Goal: Find specific page/section: Find specific page/section

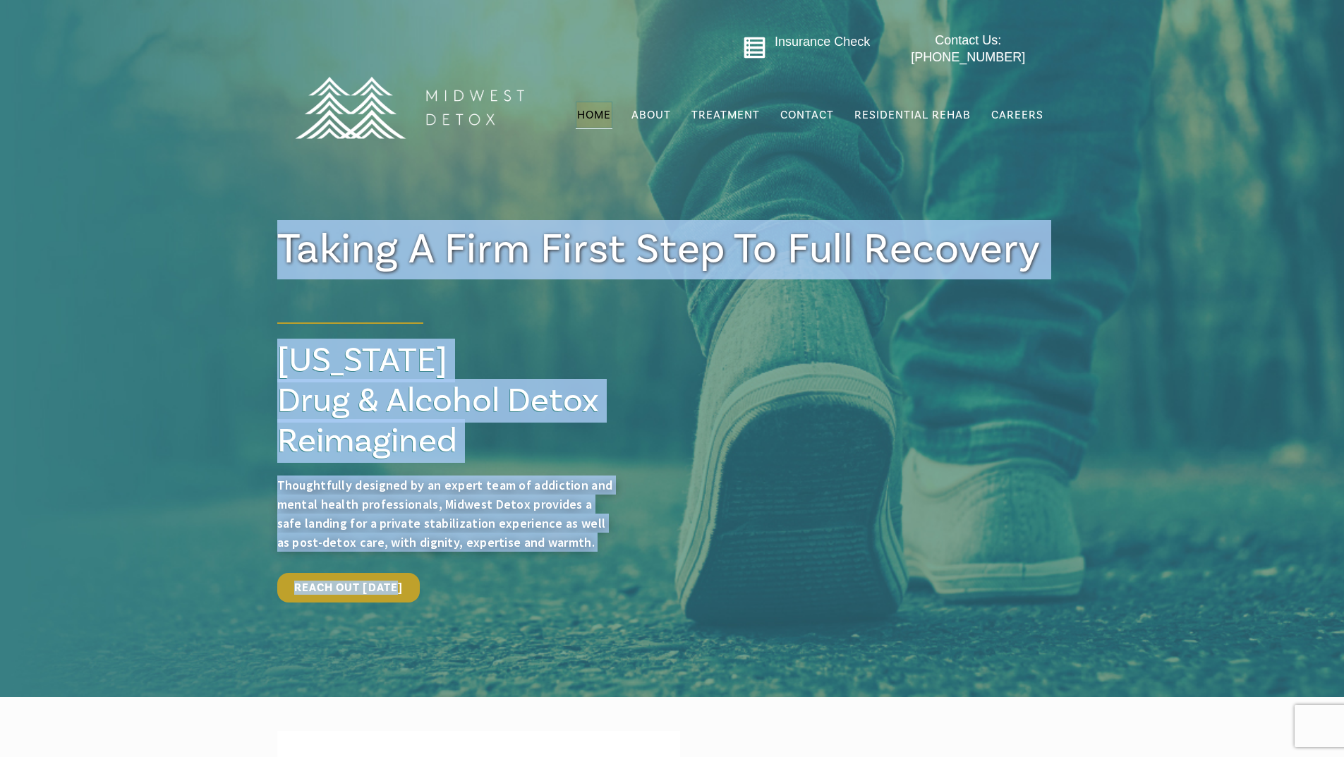
drag, startPoint x: 296, startPoint y: 247, endPoint x: 494, endPoint y: 577, distance: 384.8
click at [494, 577] on div "Taking a firm First Step To full Recovery Take a Firm first step to recovery [U…" at bounding box center [672, 389] width 818 height 455
click at [496, 489] on span "Thoughtfully designed by an expert team of addiction and mental health professi…" at bounding box center [445, 513] width 336 height 73
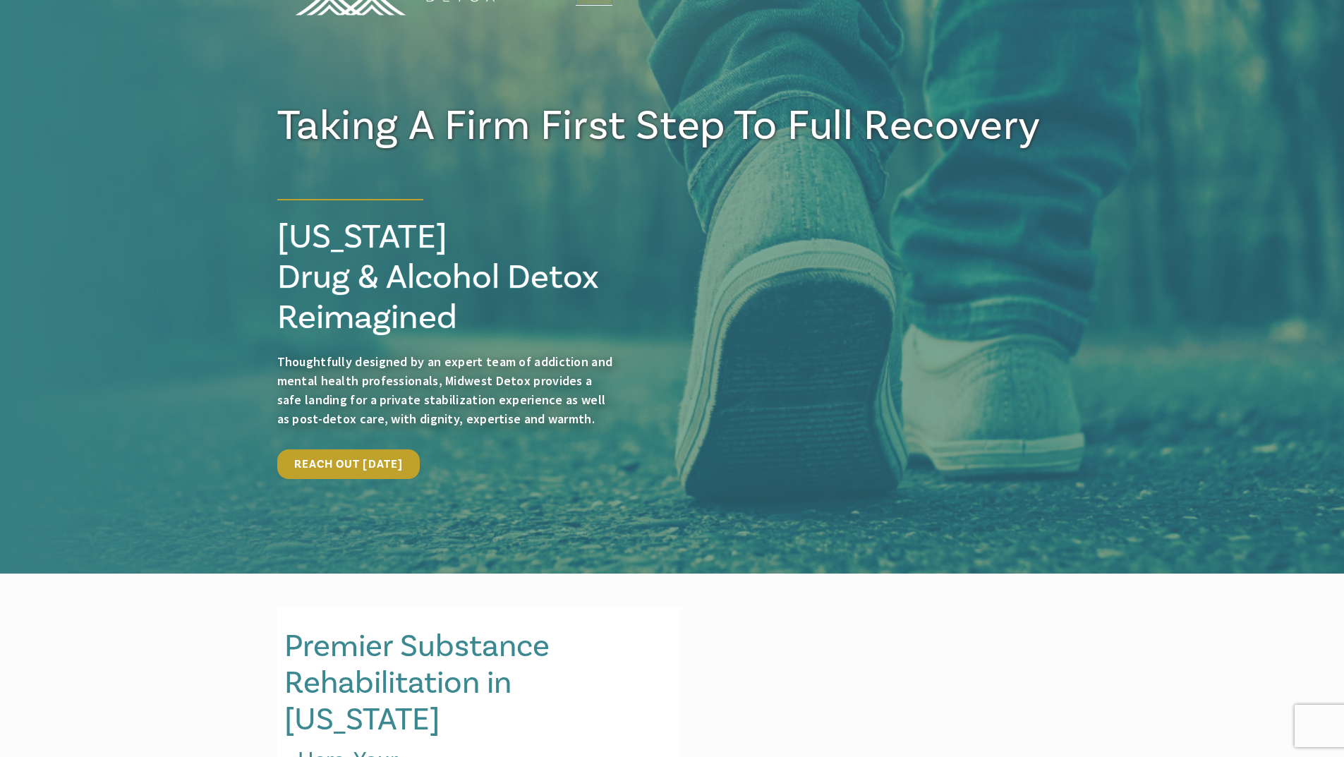
scroll to position [423, 0]
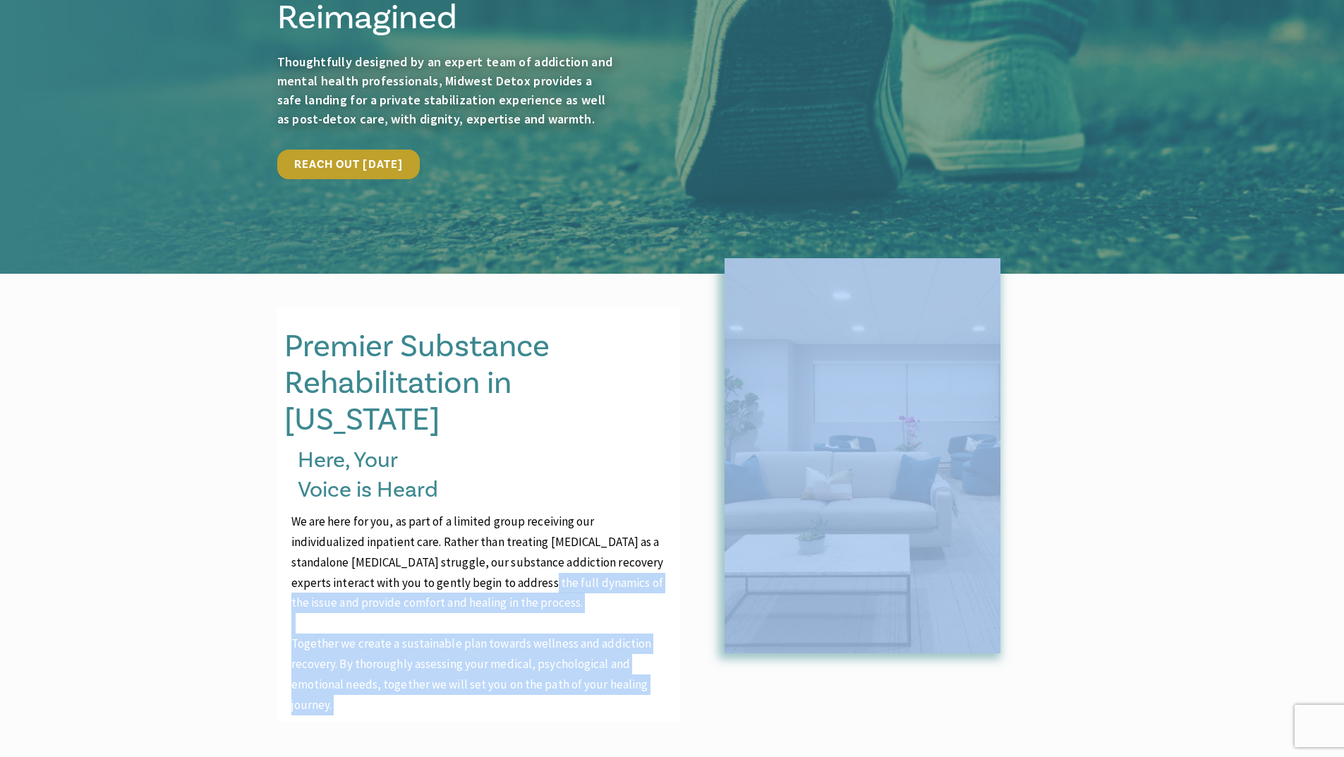
drag, startPoint x: 272, startPoint y: 320, endPoint x: 499, endPoint y: 533, distance: 311.4
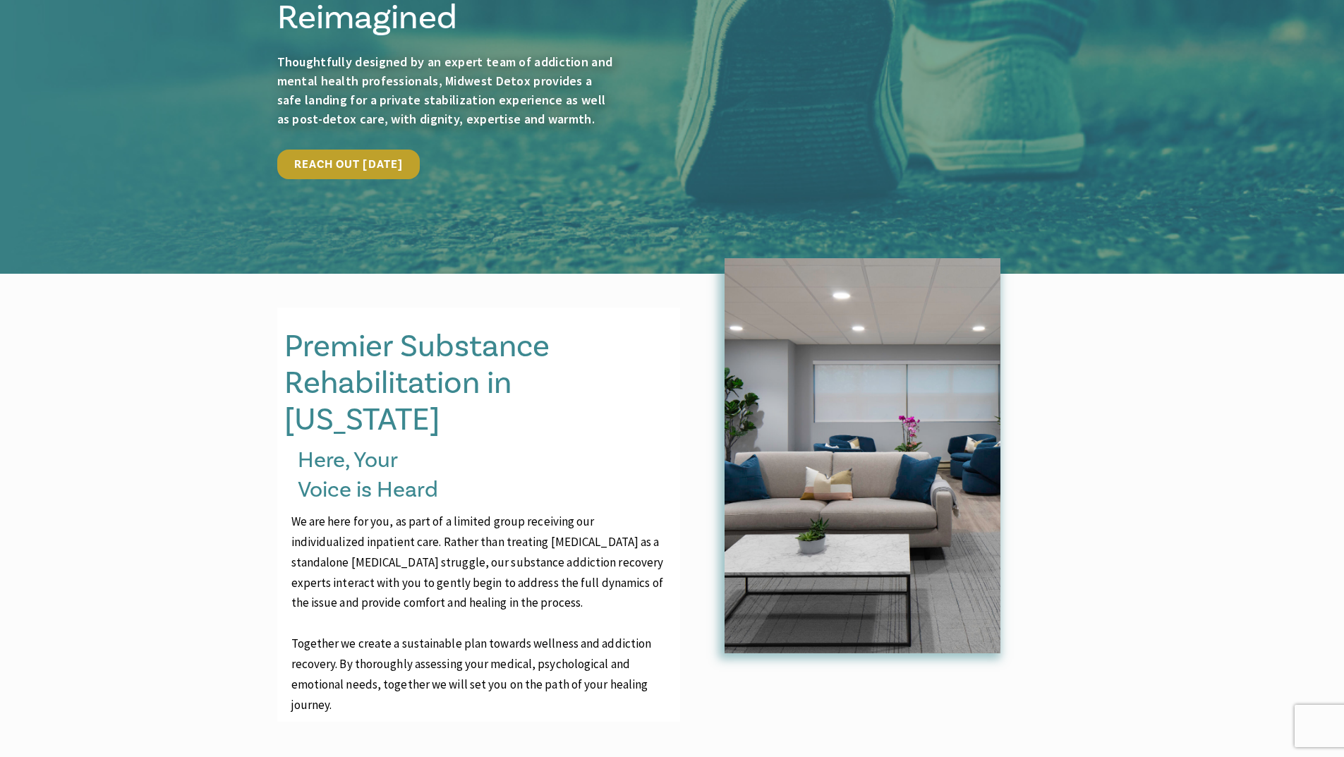
click at [492, 453] on h4 "Here, Your Voice is Heard" at bounding box center [482, 475] width 368 height 59
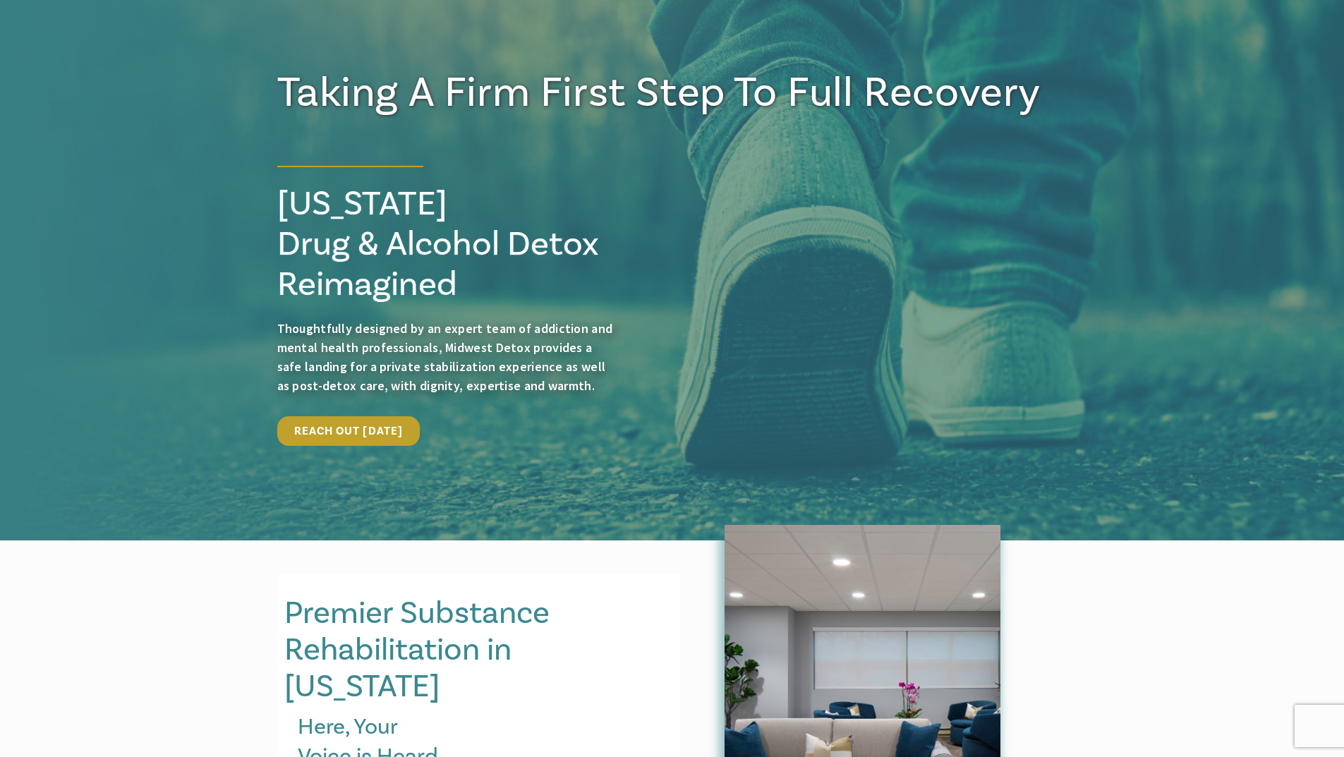
scroll to position [0, 0]
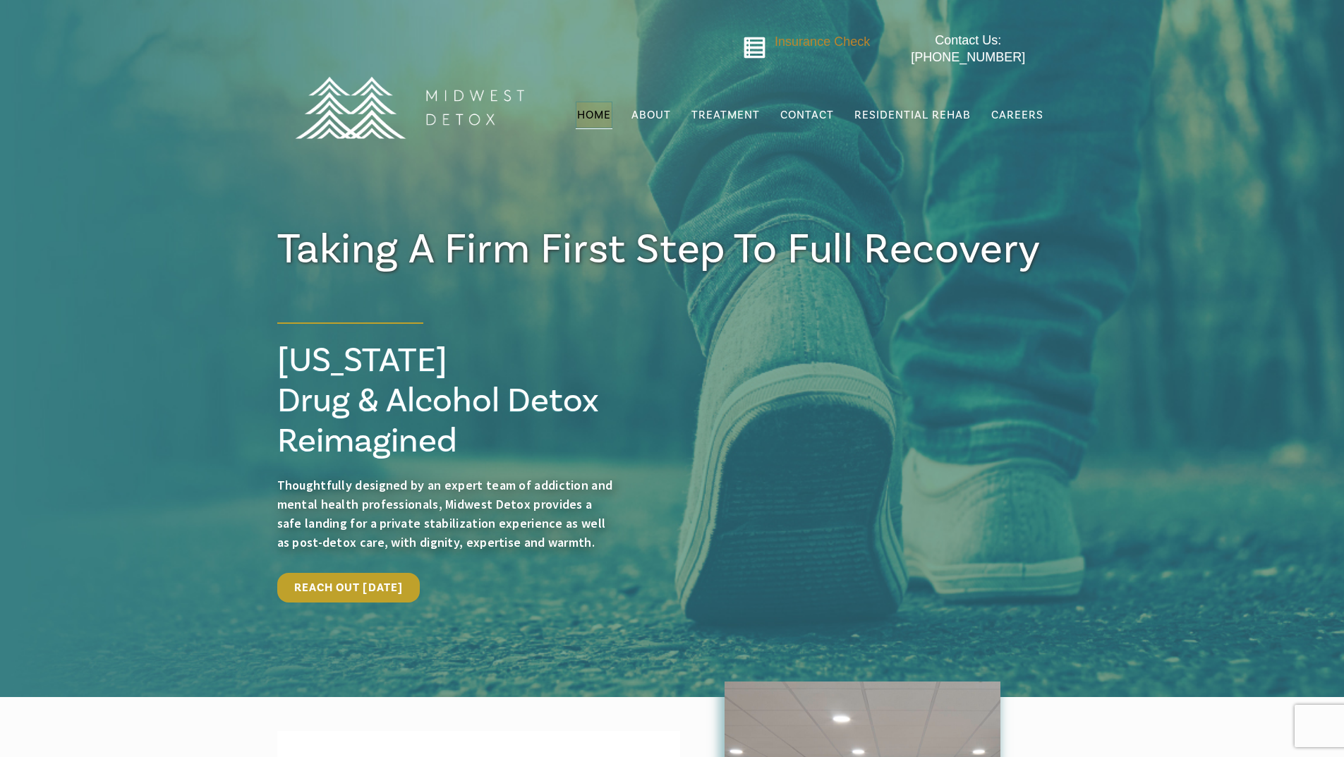
click at [832, 44] on span "Insurance Check" at bounding box center [822, 42] width 95 height 14
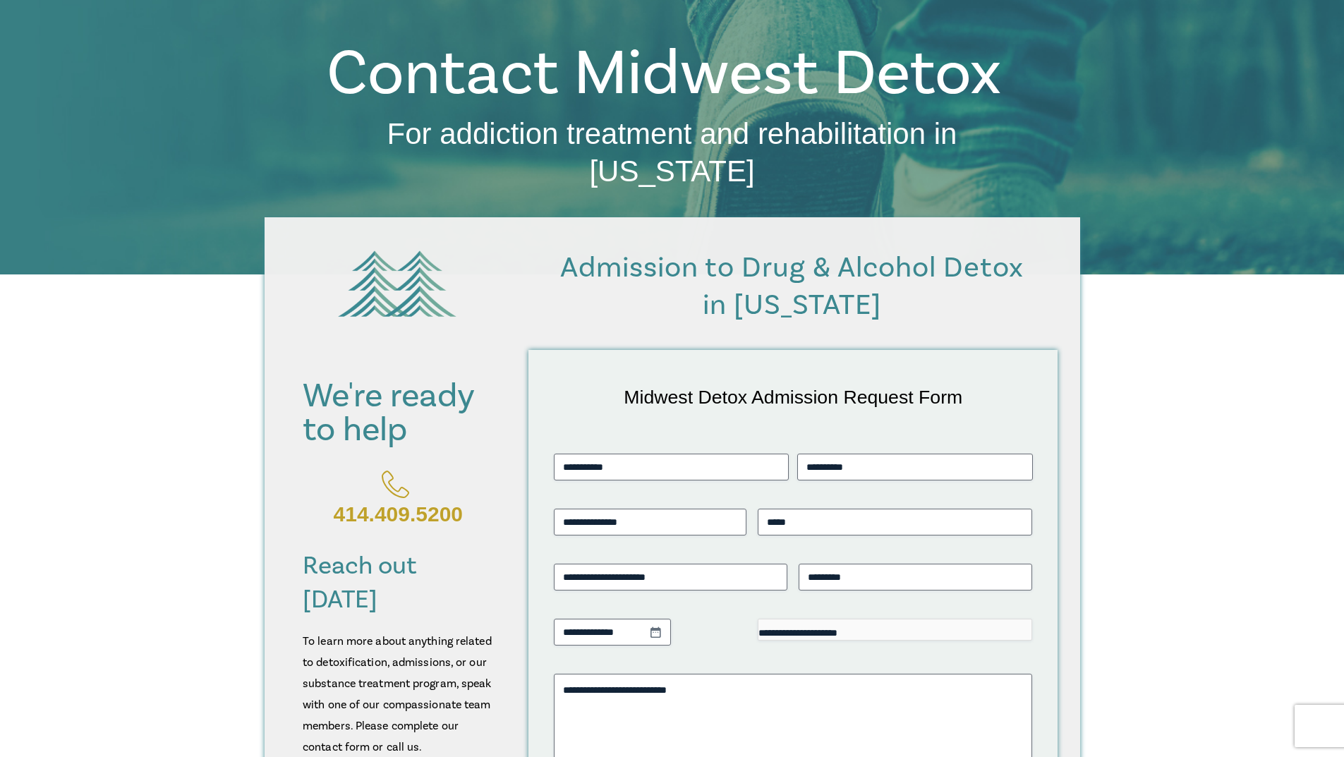
scroll to position [353, 0]
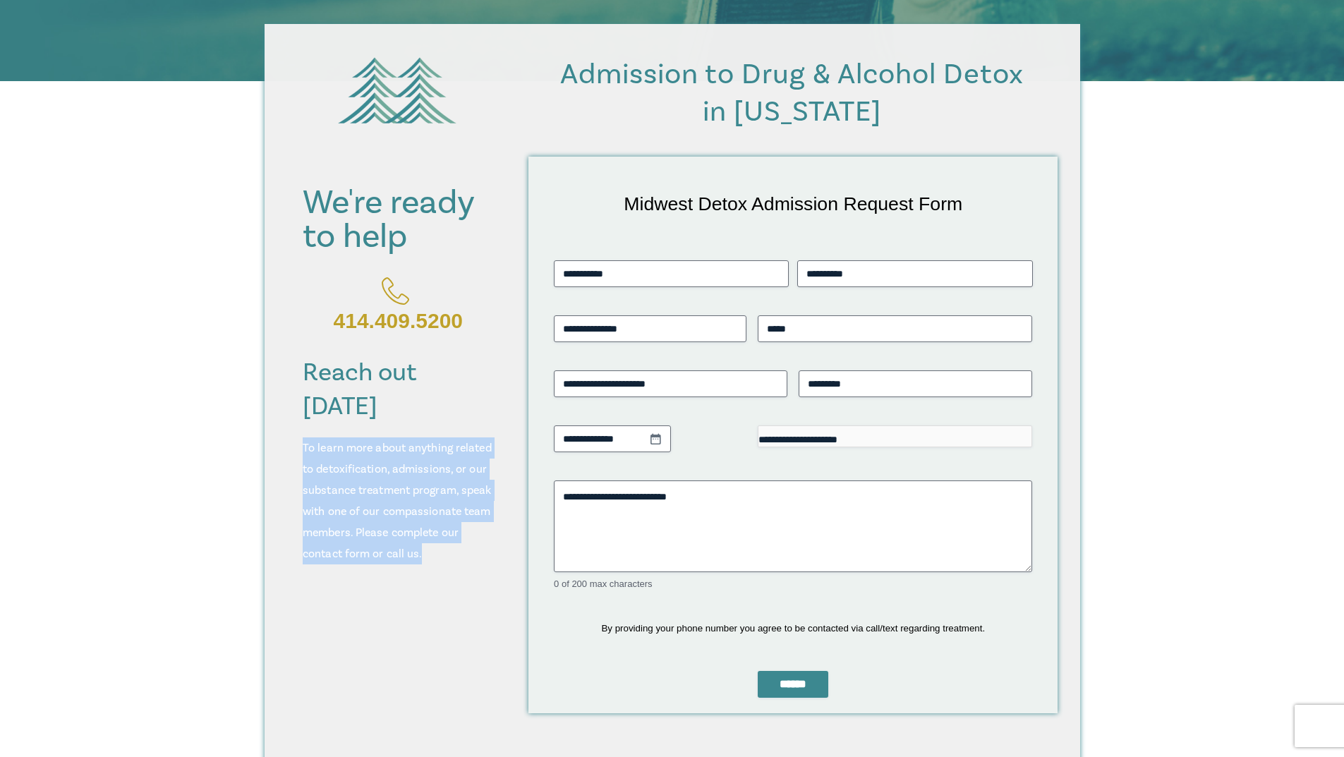
drag, startPoint x: 292, startPoint y: 411, endPoint x: 437, endPoint y: 519, distance: 180.9
click at [435, 519] on div "To learn more about anything related to detoxification, admissions, or our subs…" at bounding box center [398, 507] width 219 height 141
click at [437, 520] on h3 "To learn more about anything related to detoxification, admissions, or our subs…" at bounding box center [398, 500] width 190 height 127
drag, startPoint x: 387, startPoint y: 494, endPoint x: 313, endPoint y: 429, distance: 99.0
click at [313, 437] on h3 "To learn more about anything related to detoxification, admissions, or our subs…" at bounding box center [398, 500] width 190 height 127
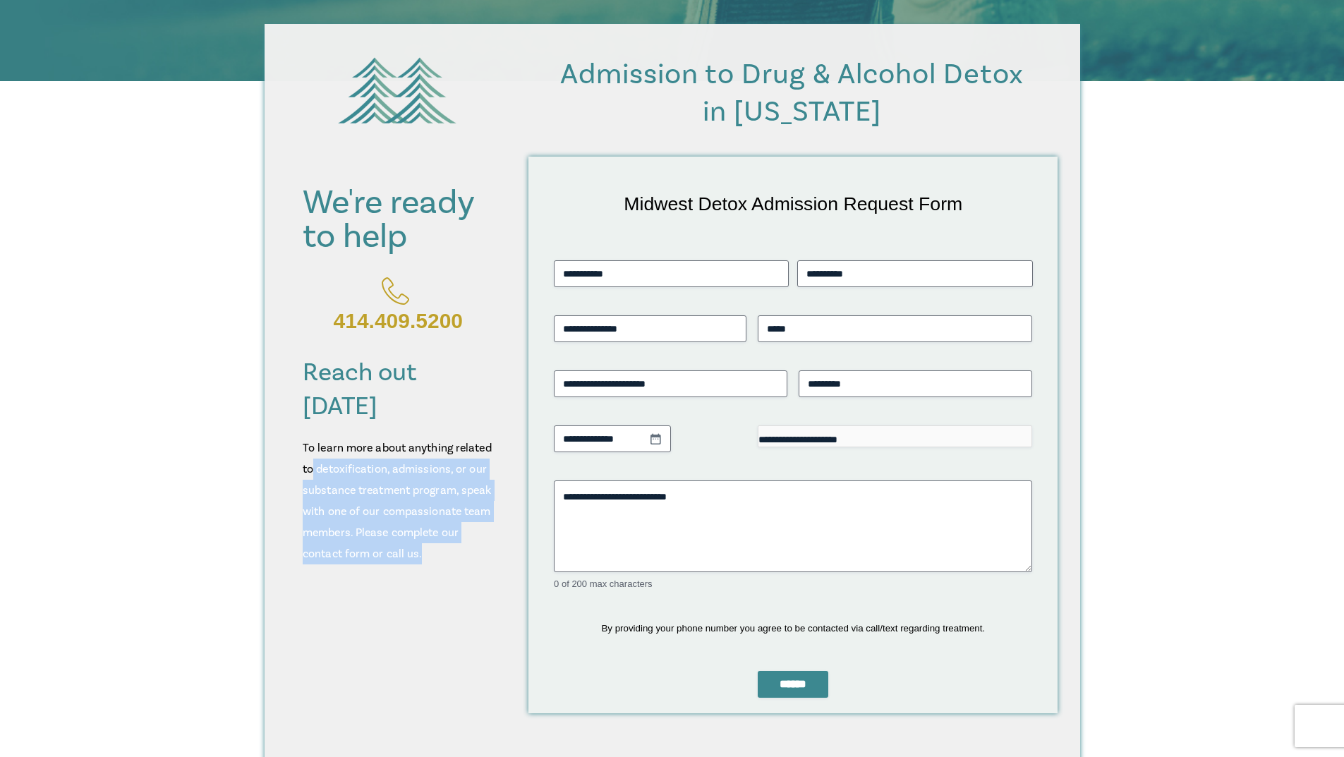
click at [313, 437] on h3 "To learn more about anything related to detoxification, admissions, or our subs…" at bounding box center [398, 500] width 190 height 127
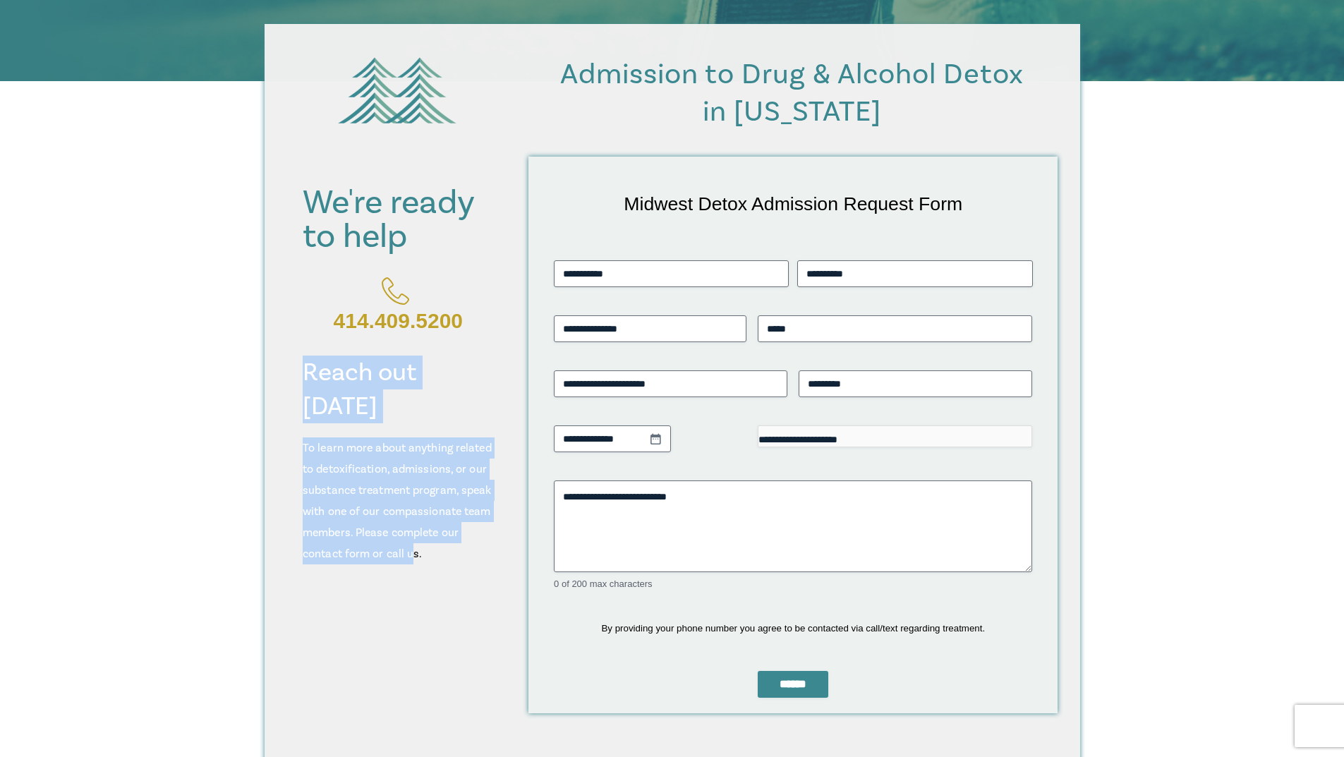
drag, startPoint x: 298, startPoint y: 403, endPoint x: 414, endPoint y: 526, distance: 169.2
click at [413, 525] on div "We're ready to help 414.409.5200 Reach out today 414.409.5200 To learn more abo…" at bounding box center [398, 380] width 261 height 447
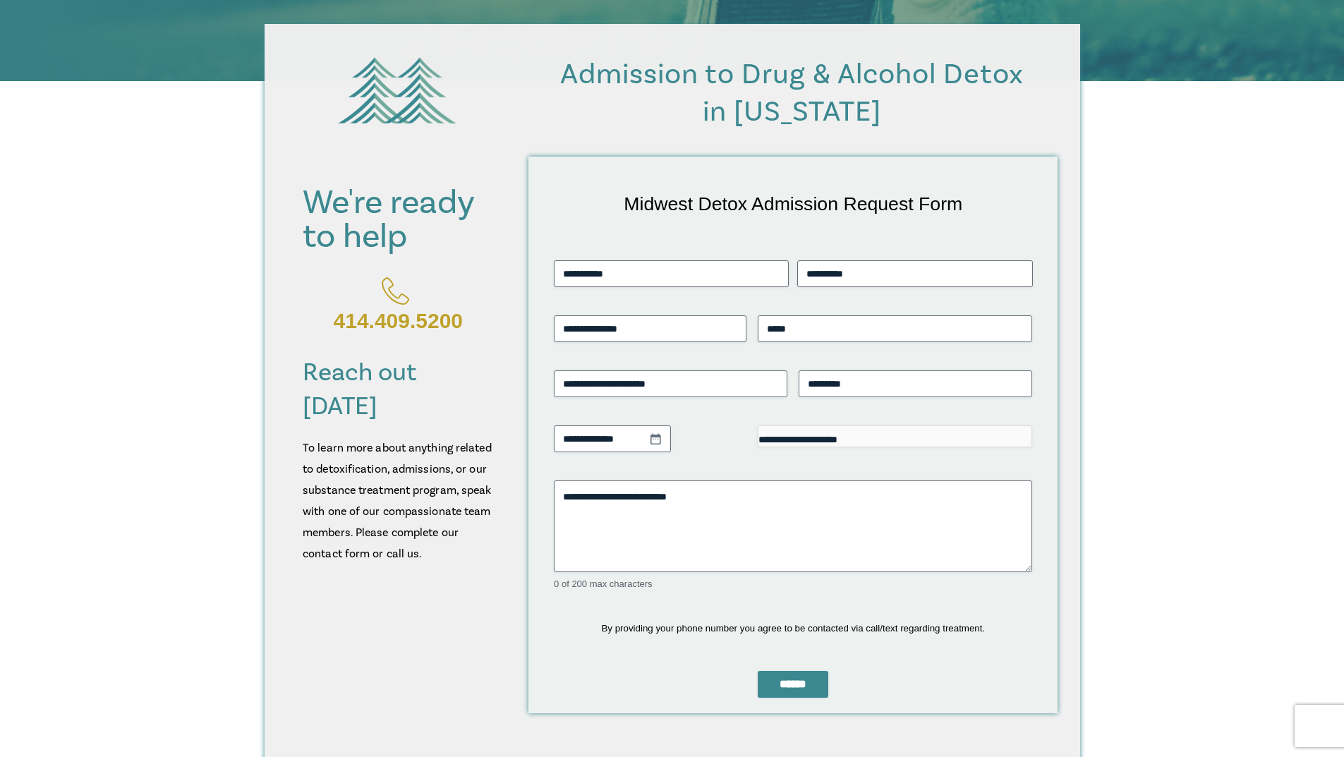
click at [415, 526] on h3 "To learn more about anything related to detoxification, admissions, or our subs…" at bounding box center [398, 500] width 190 height 127
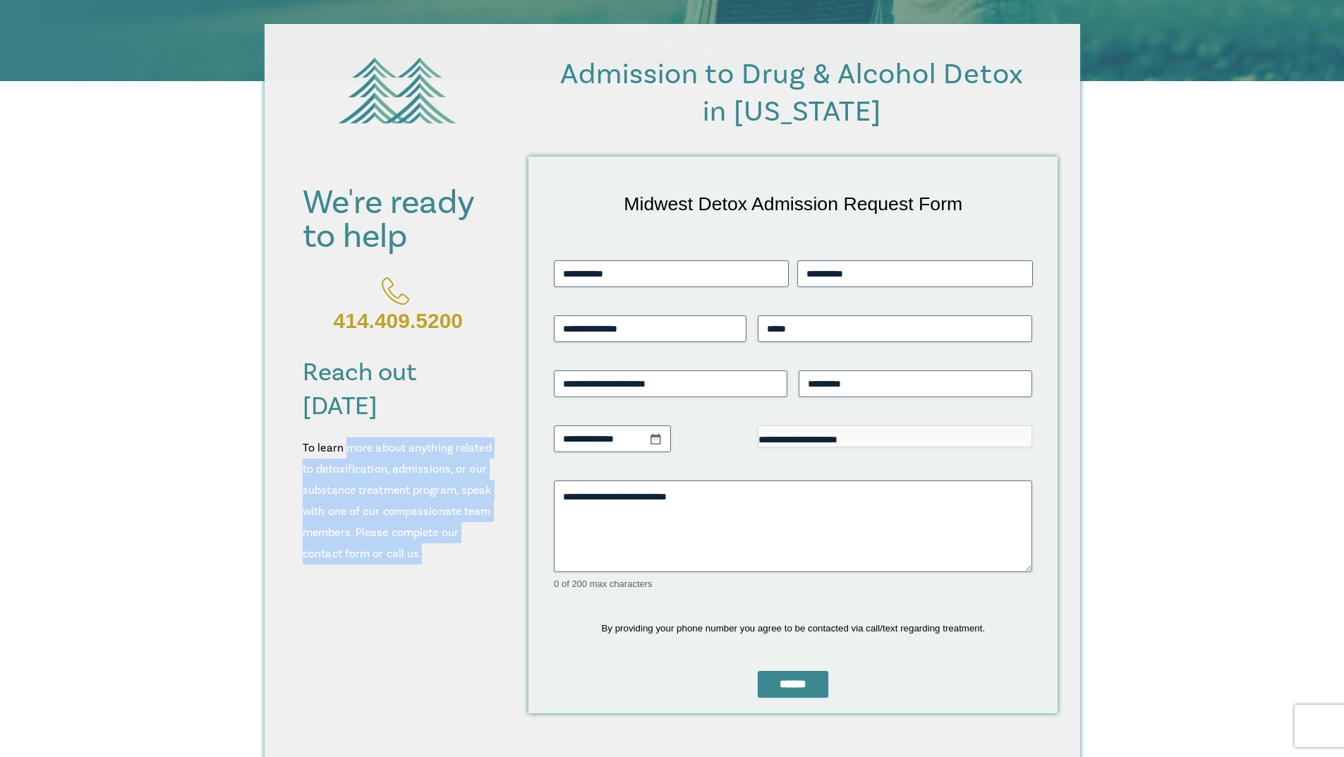
drag, startPoint x: 434, startPoint y: 519, endPoint x: 343, endPoint y: 420, distance: 134.3
click at [344, 437] on h3 "To learn more about anything related to detoxification, admissions, or our subs…" at bounding box center [398, 500] width 190 height 127
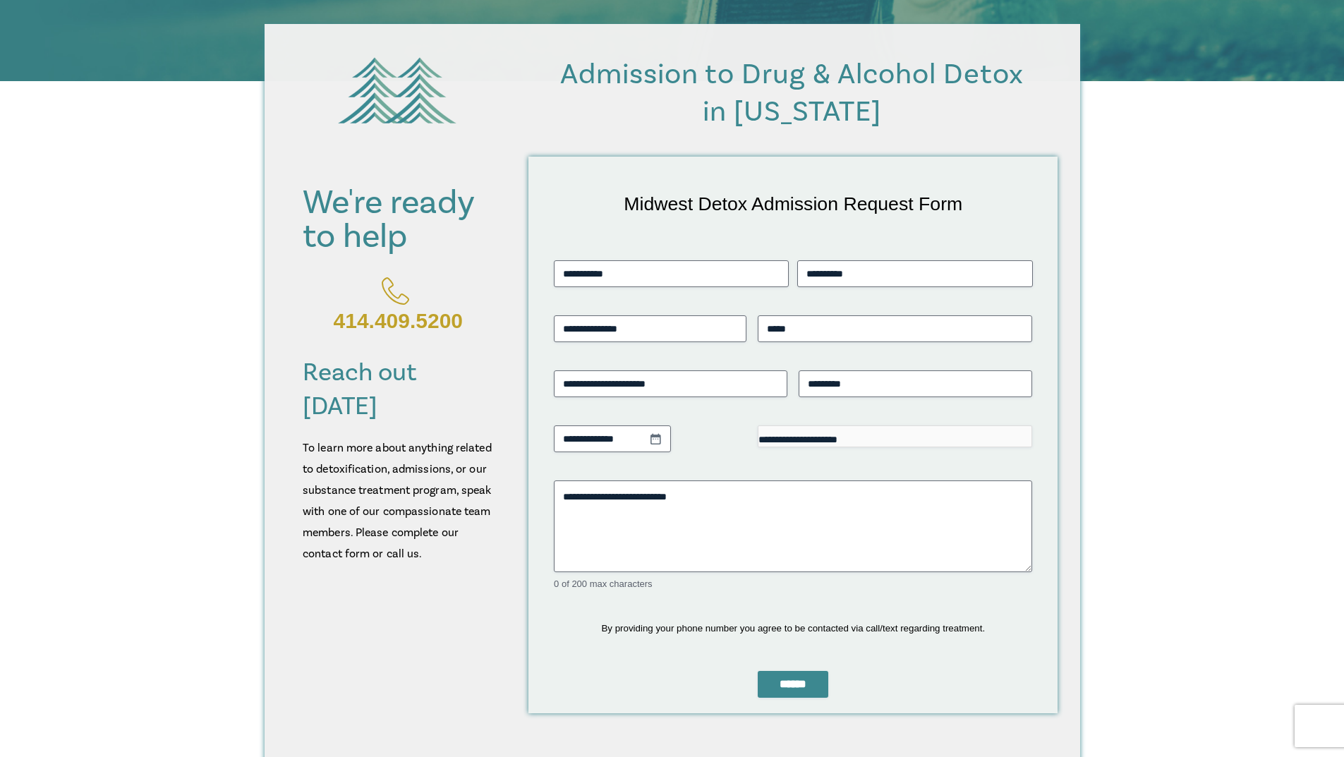
click at [343, 437] on h3 "To learn more about anything related to detoxification, admissions, or our subs…" at bounding box center [398, 500] width 190 height 127
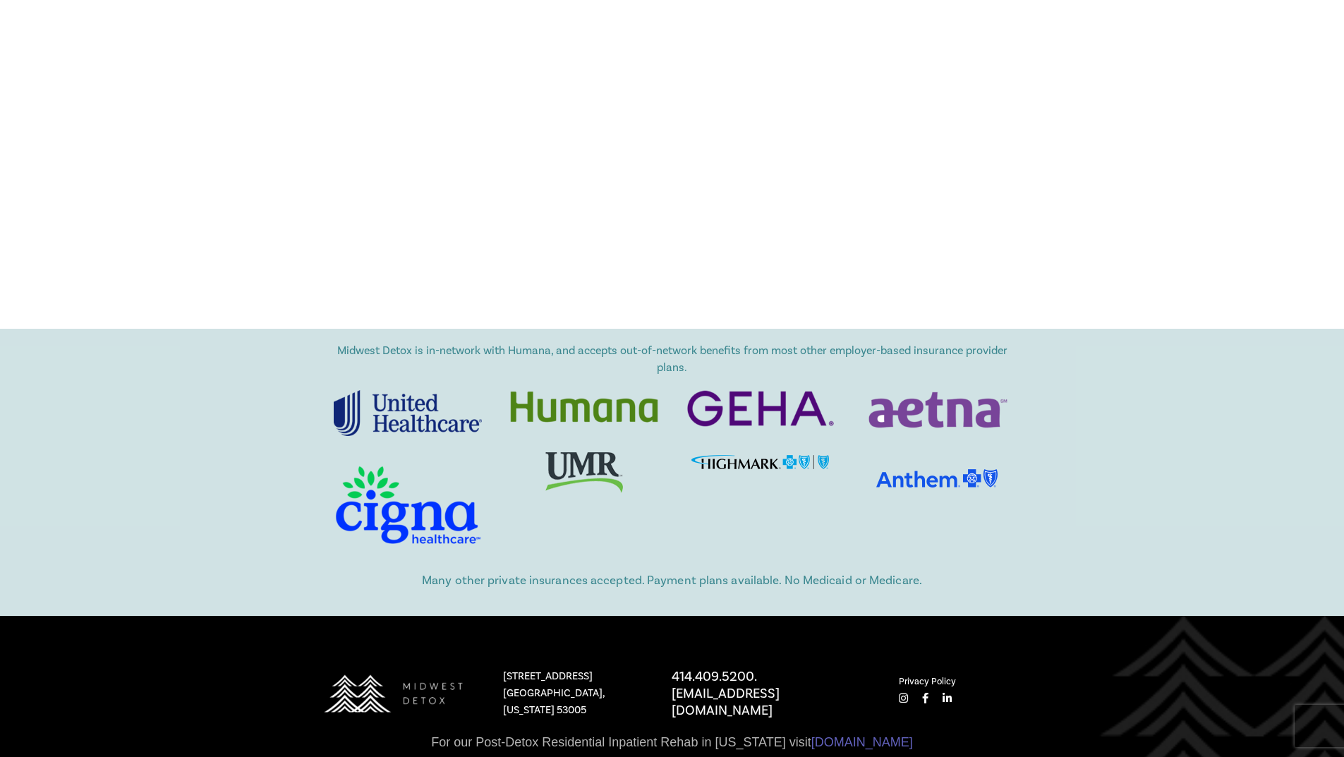
scroll to position [1270, 0]
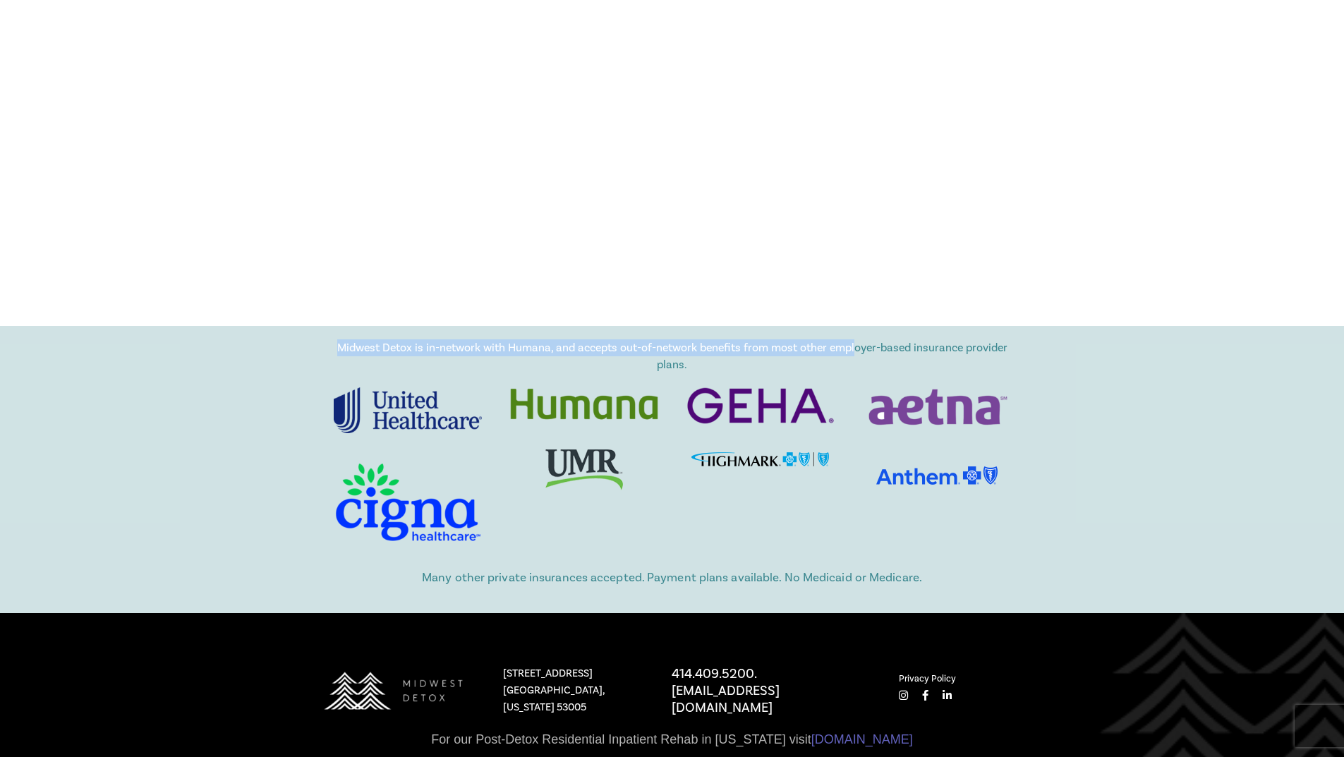
drag, startPoint x: 334, startPoint y: 349, endPoint x: 856, endPoint y: 356, distance: 522.8
click at [856, 356] on p "Midwest Detox is in-network with Humana, and accepts out-of-network benefits fr…" at bounding box center [672, 356] width 677 height 34
click at [861, 358] on p "Midwest Detox is in-network with Humana, and accepts out-of-network benefits fr…" at bounding box center [672, 356] width 677 height 34
drag, startPoint x: 327, startPoint y: 349, endPoint x: 720, endPoint y: 362, distance: 393.9
click at [720, 362] on div "Midwest Detox is in-network with Humana, and accepts out-of-network benefits fr…" at bounding box center [673, 356] width 706 height 34
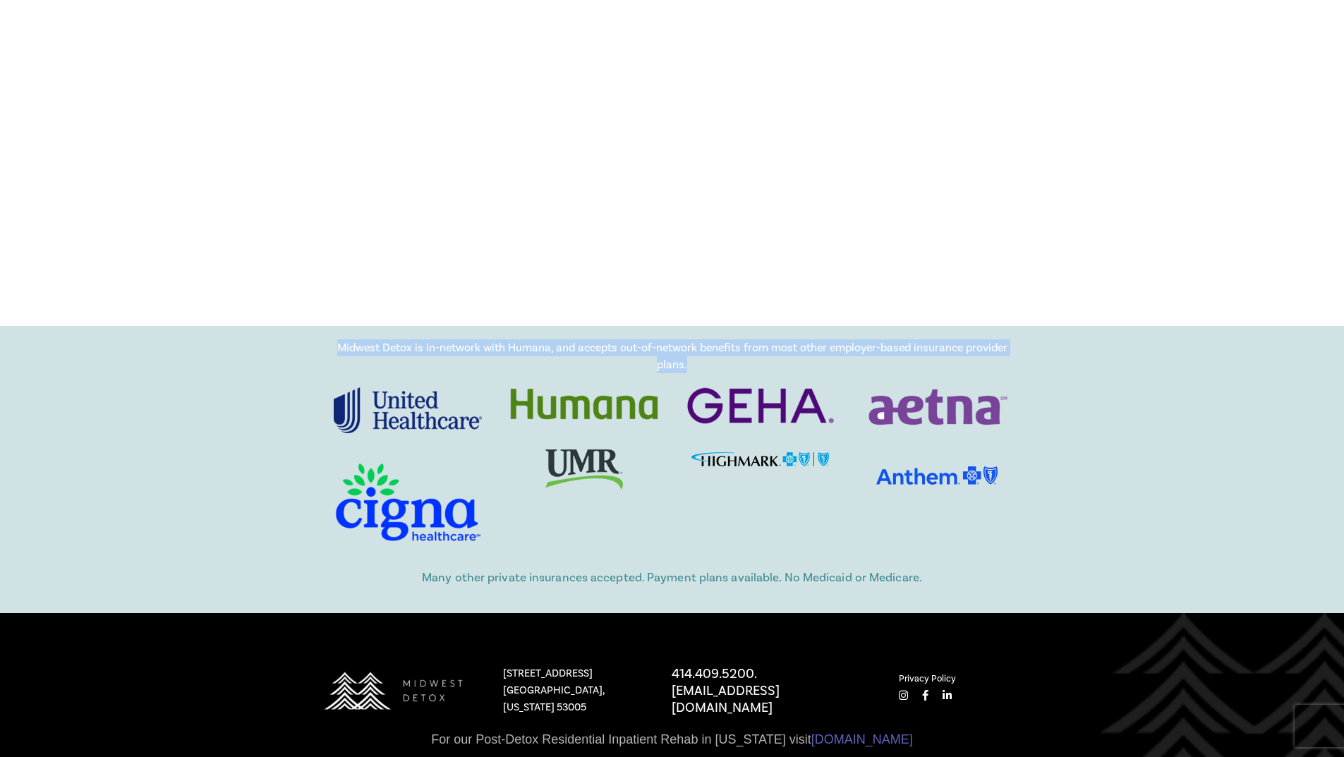
click at [721, 362] on p "Midwest Detox is in-network with Humana, and accepts out-of-network benefits fr…" at bounding box center [672, 356] width 677 height 34
drag, startPoint x: 531, startPoint y: 350, endPoint x: 715, endPoint y: 357, distance: 183.6
click at [709, 353] on p "Midwest Detox is in-network with Humana, and accepts out-of-network benefits fr…" at bounding box center [672, 356] width 677 height 34
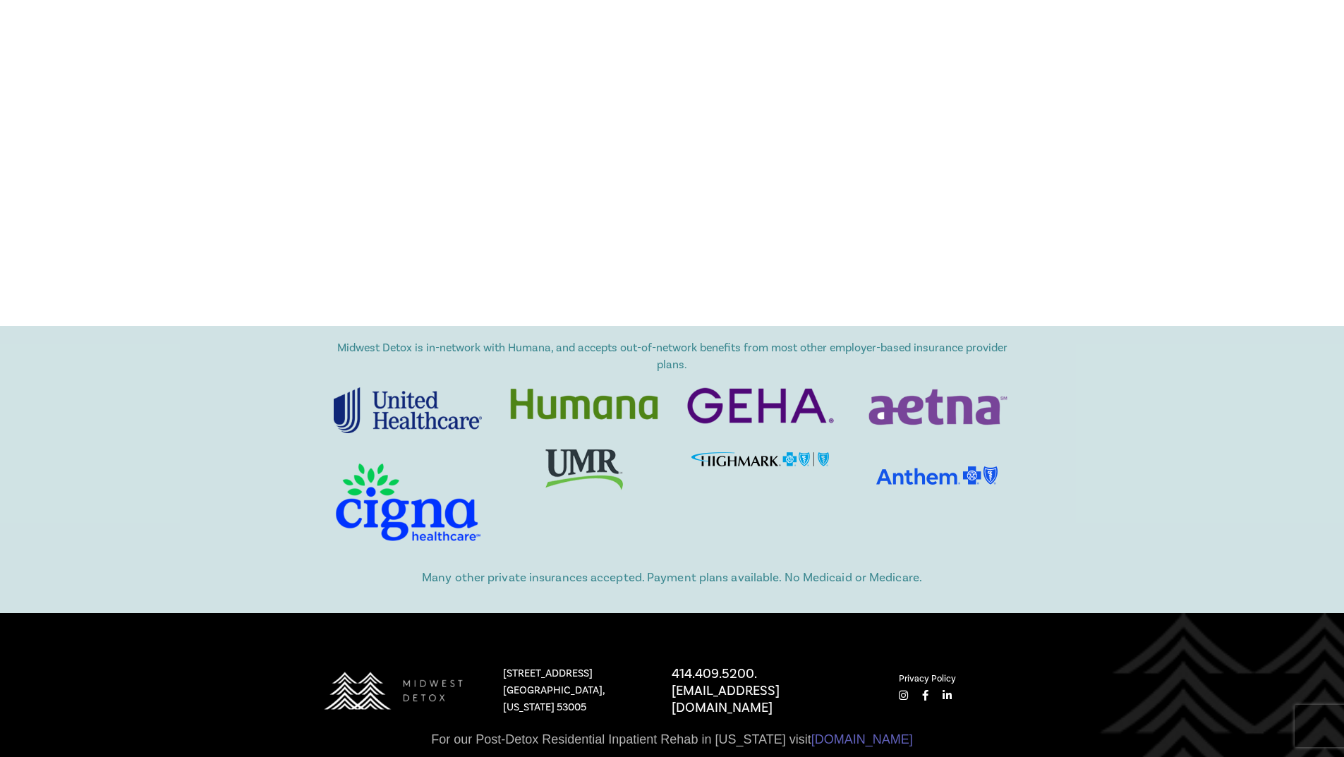
click at [715, 357] on p "Midwest Detox is in-network with Humana, and accepts out-of-network benefits fr…" at bounding box center [672, 356] width 677 height 34
drag, startPoint x: 701, startPoint y: 345, endPoint x: 930, endPoint y: 349, distance: 228.6
click at [930, 349] on p "Midwest Detox is in-network with Humana, and accepts out-of-network benefits fr…" at bounding box center [672, 356] width 677 height 34
drag, startPoint x: 875, startPoint y: 365, endPoint x: 626, endPoint y: 362, distance: 249.1
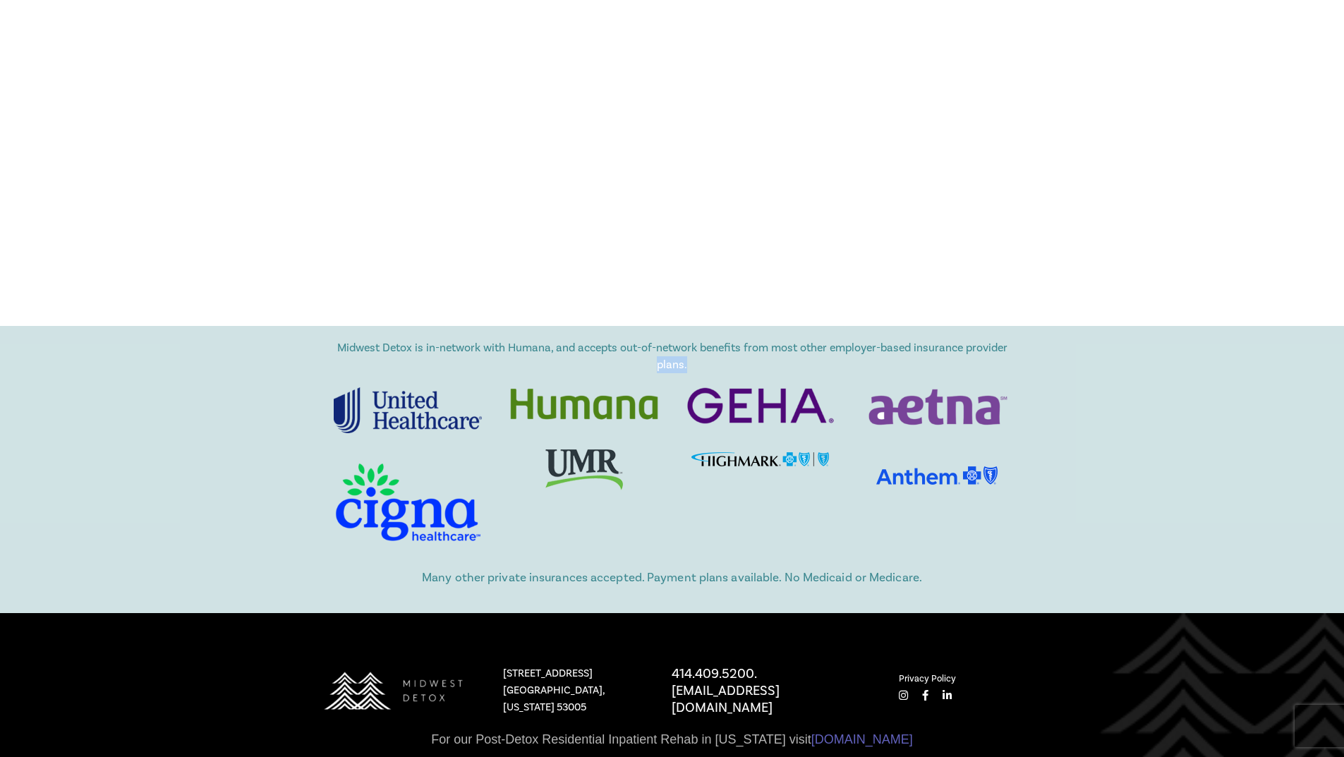
click at [626, 360] on p "Midwest Detox is in-network with Humana, and accepts out-of-network benefits fr…" at bounding box center [672, 356] width 677 height 34
click at [626, 363] on p "Midwest Detox is in-network with Humana, and accepts out-of-network benefits fr…" at bounding box center [672, 356] width 677 height 34
drag, startPoint x: 348, startPoint y: 349, endPoint x: 779, endPoint y: 350, distance: 431.1
click at [779, 346] on p "Midwest Detox is in-network with Humana, and accepts out-of-network benefits fr…" at bounding box center [672, 356] width 677 height 34
drag, startPoint x: 779, startPoint y: 350, endPoint x: 748, endPoint y: 363, distance: 33.8
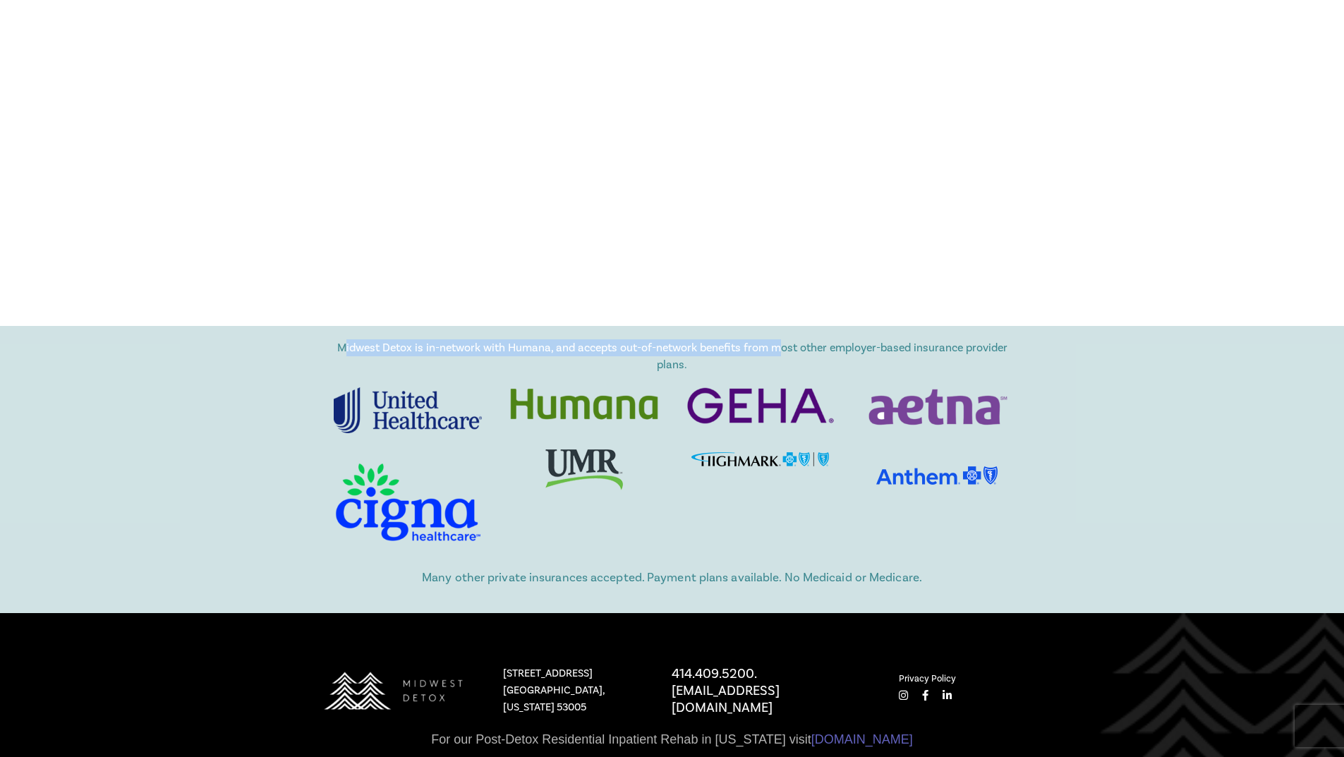
click at [778, 350] on p "Midwest Detox is in-network with Humana, and accepts out-of-network benefits fr…" at bounding box center [672, 356] width 677 height 34
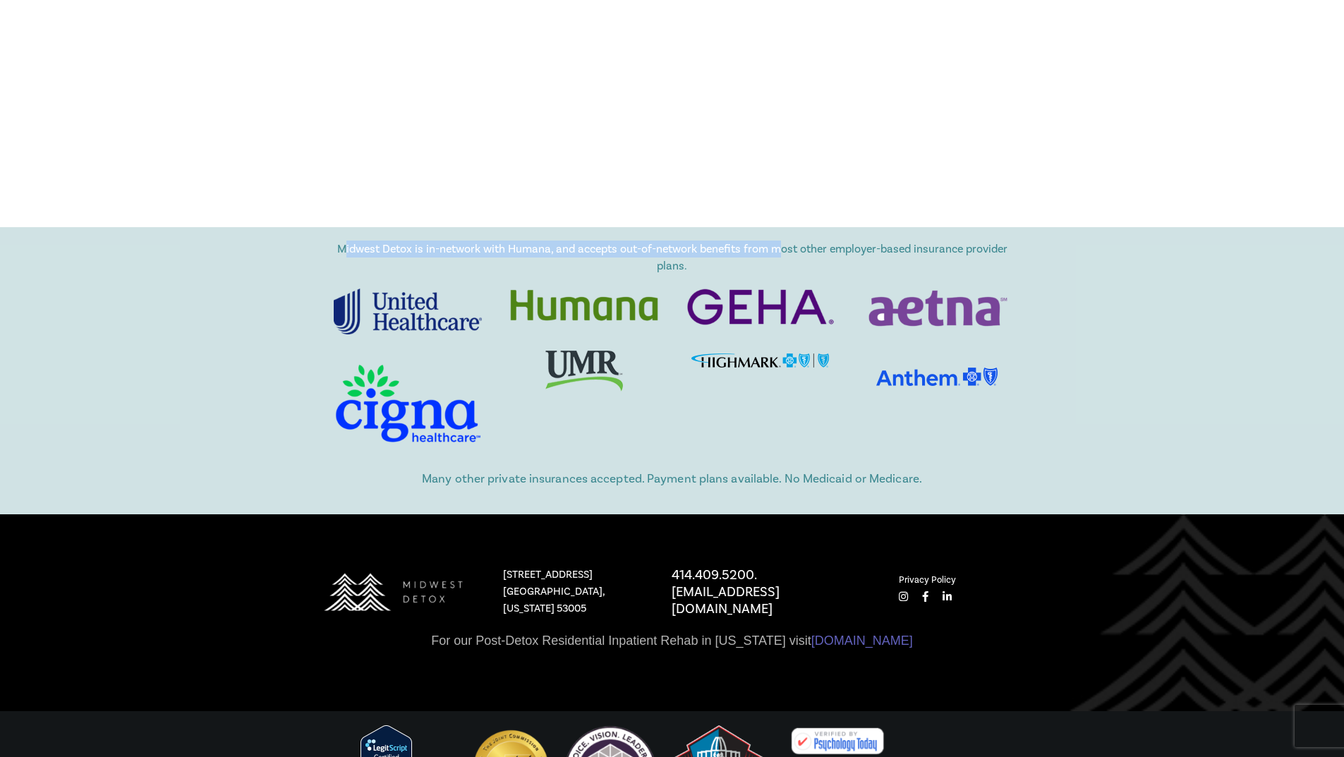
scroll to position [1621, 0]
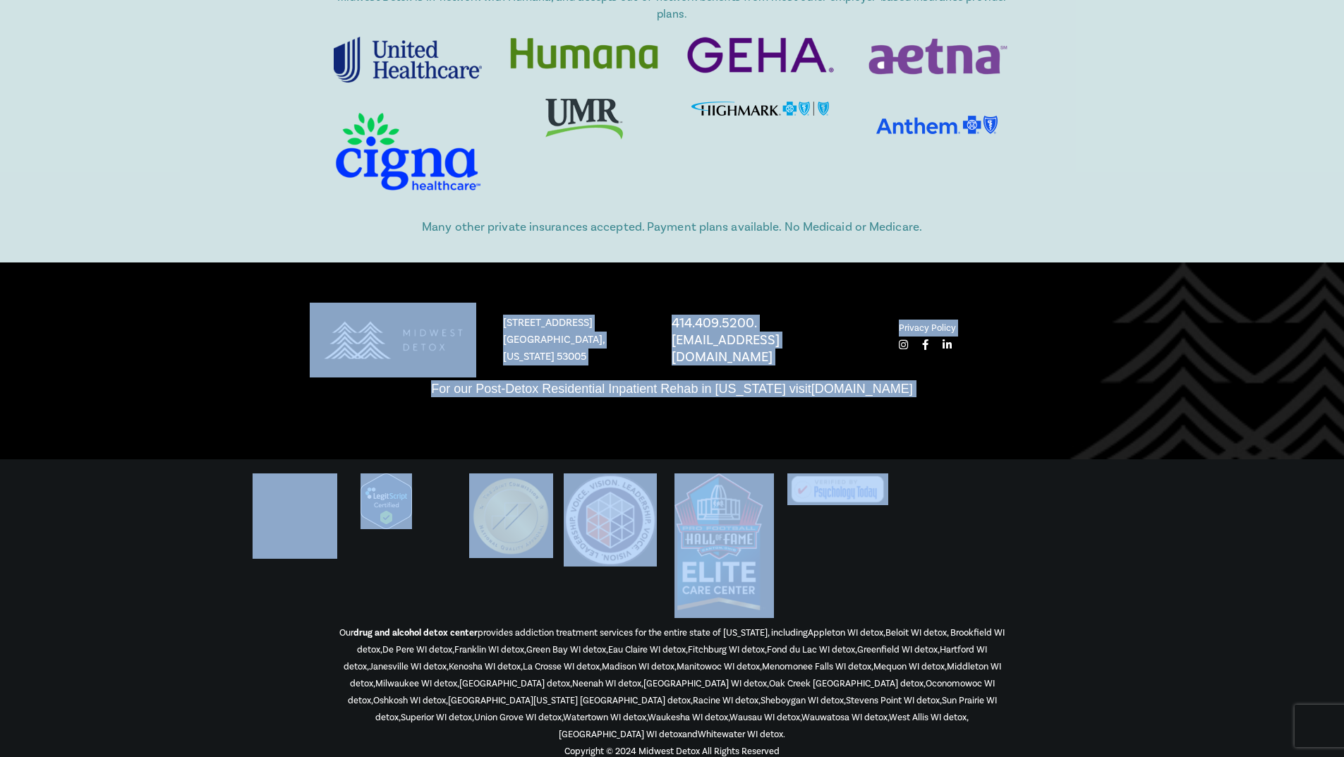
drag, startPoint x: 303, startPoint y: 343, endPoint x: 813, endPoint y: 591, distance: 567.3
click at [813, 591] on div "Midwest Detox is in-network with Humana, and accepts out-of-network benefits fr…" at bounding box center [672, 374] width 1344 height 799
click at [643, 687] on link "[GEOGRAPHIC_DATA] WI detox" at bounding box center [704, 683] width 123 height 11
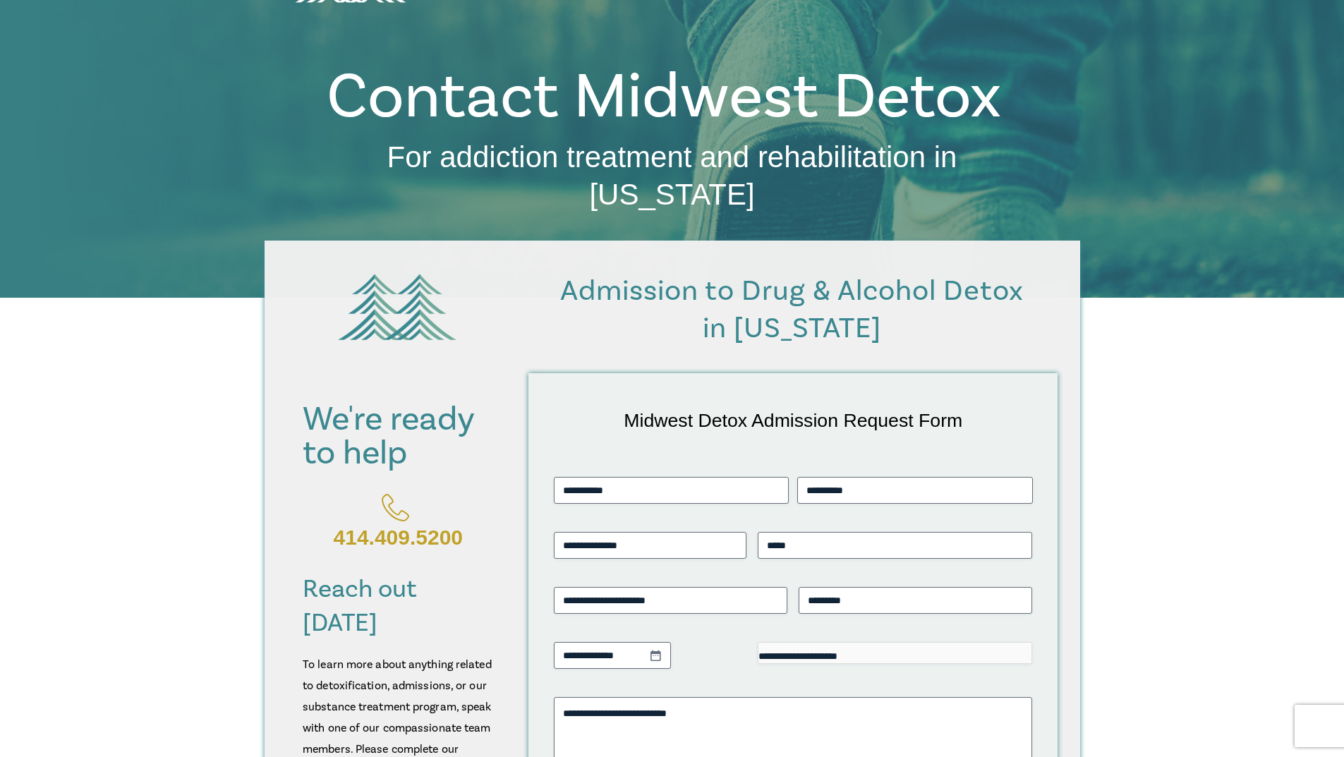
scroll to position [0, 0]
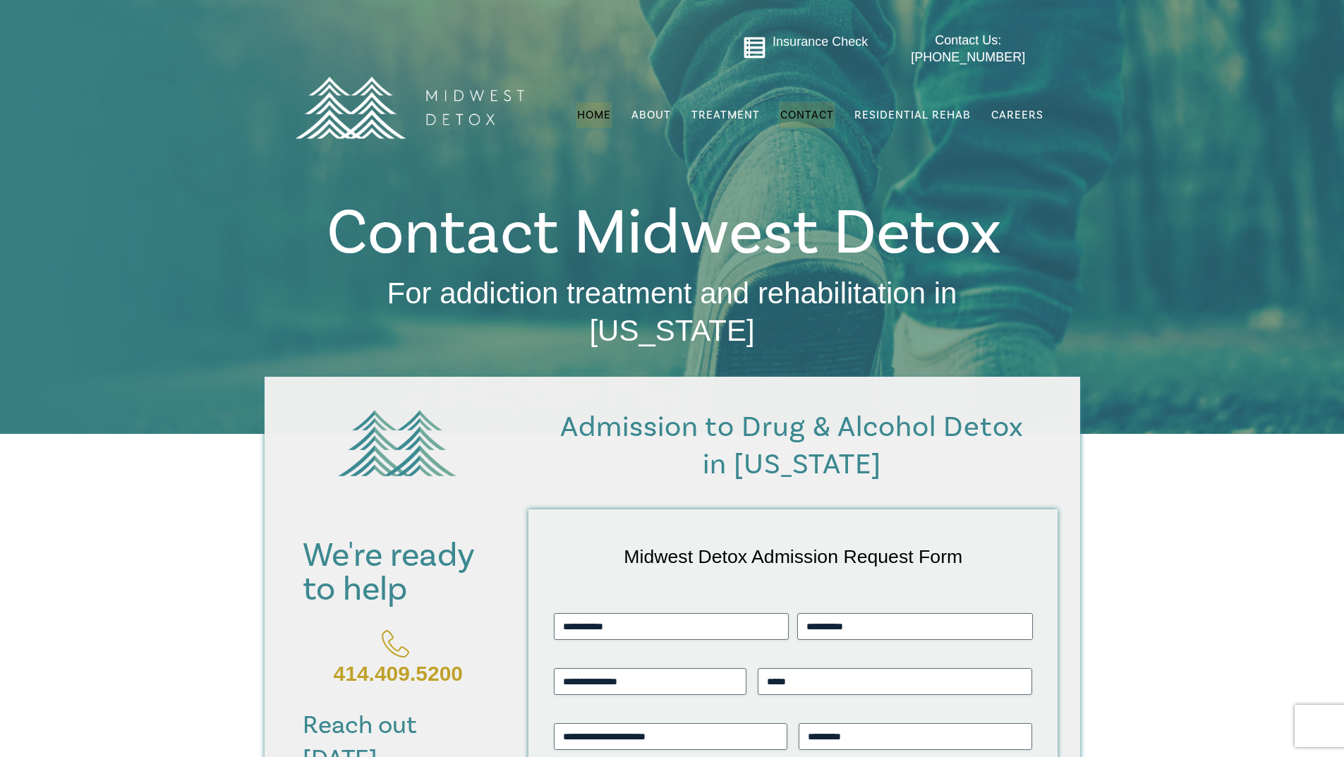
click at [595, 109] on span "Home" at bounding box center [594, 115] width 34 height 14
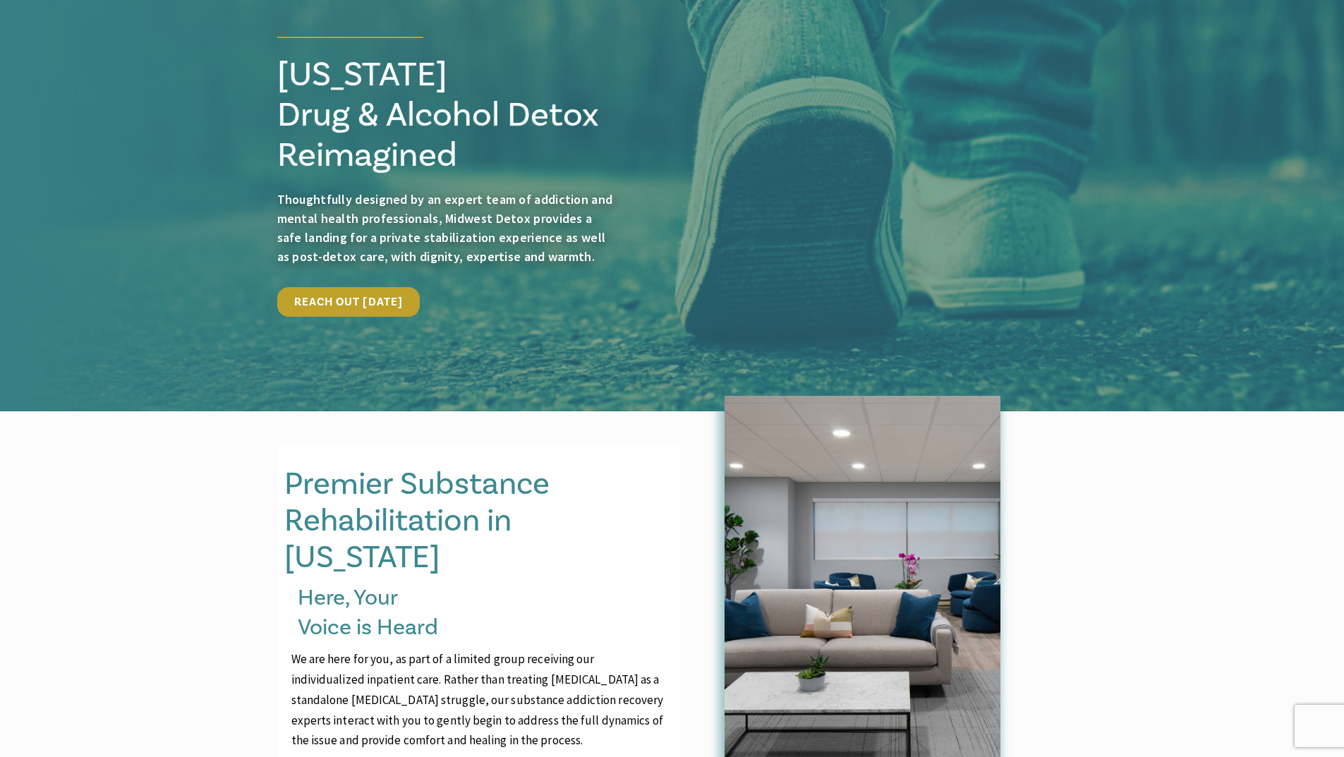
scroll to position [141, 0]
